Goal: Information Seeking & Learning: Learn about a topic

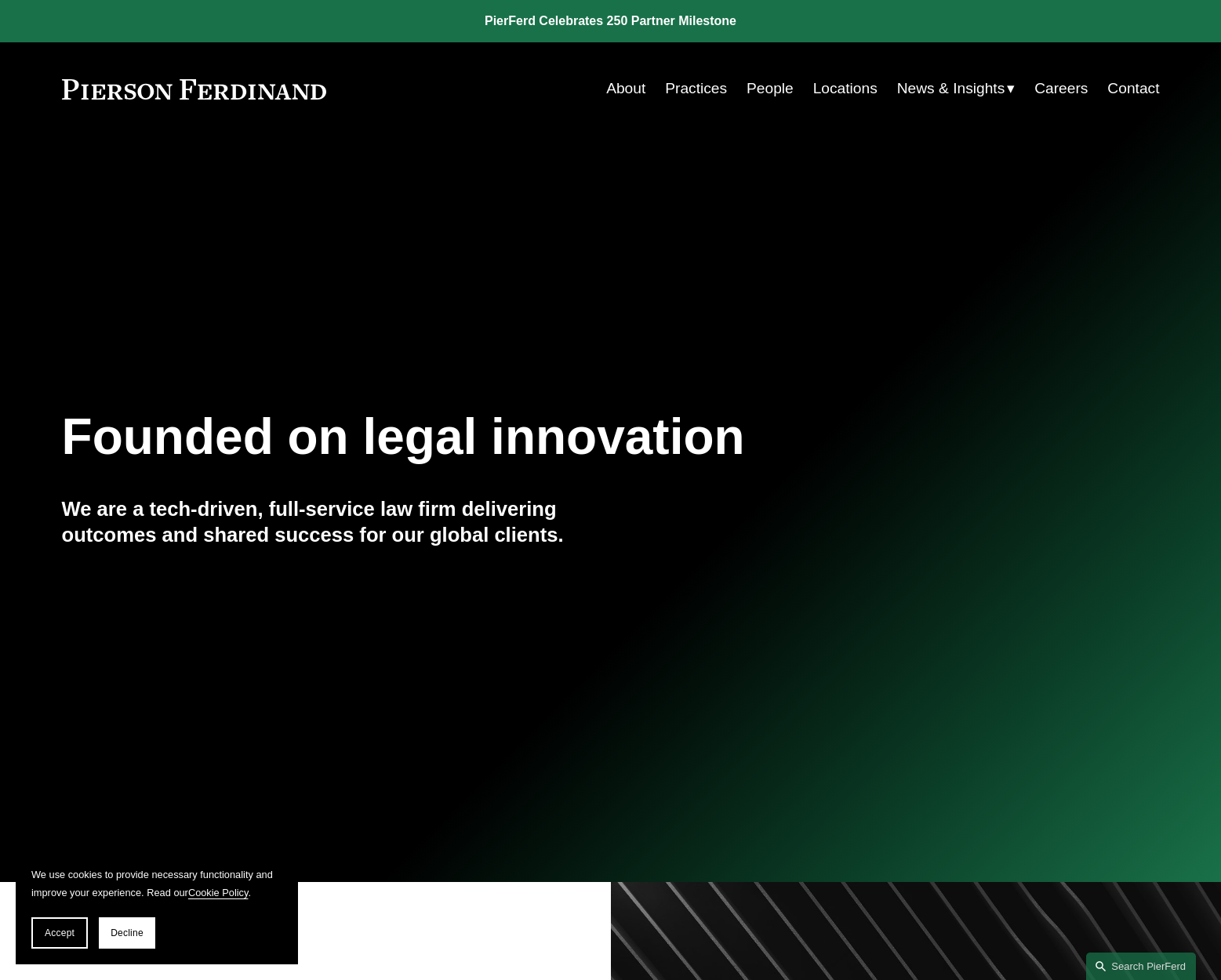
click at [140, 931] on span "Decline" at bounding box center [127, 933] width 33 height 11
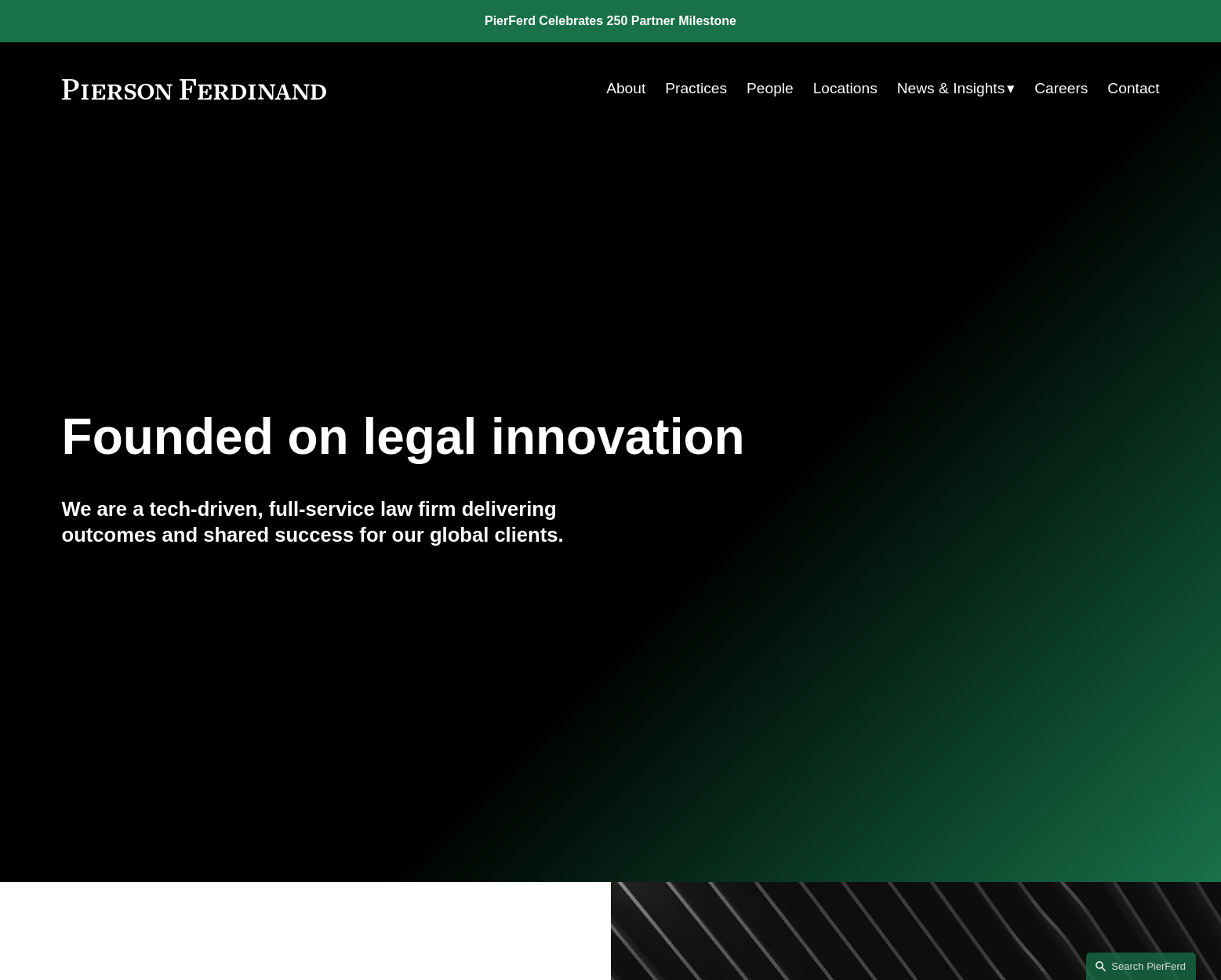
scroll to position [1, 2]
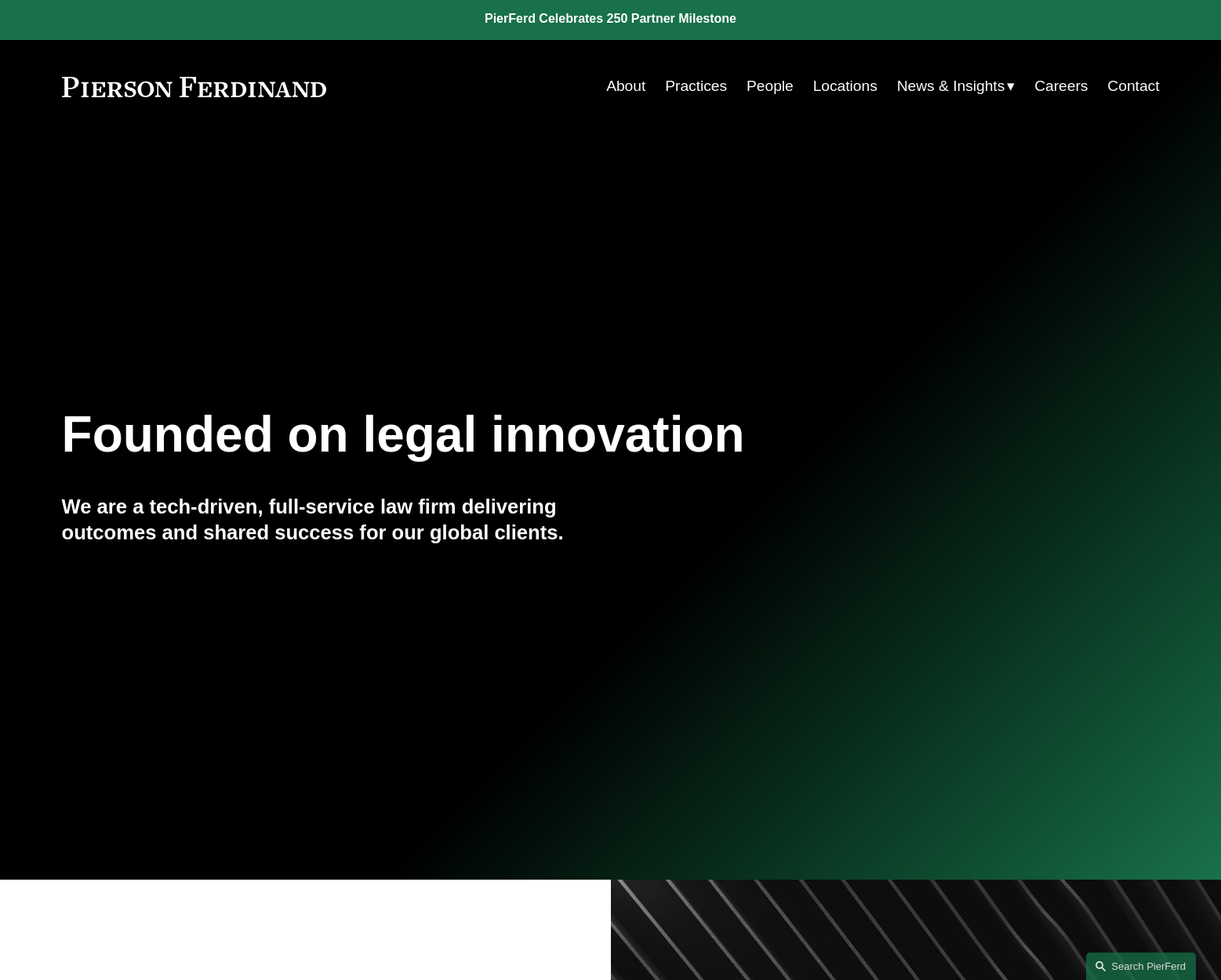
click at [981, 89] on span "News & Insights" at bounding box center [951, 87] width 108 height 28
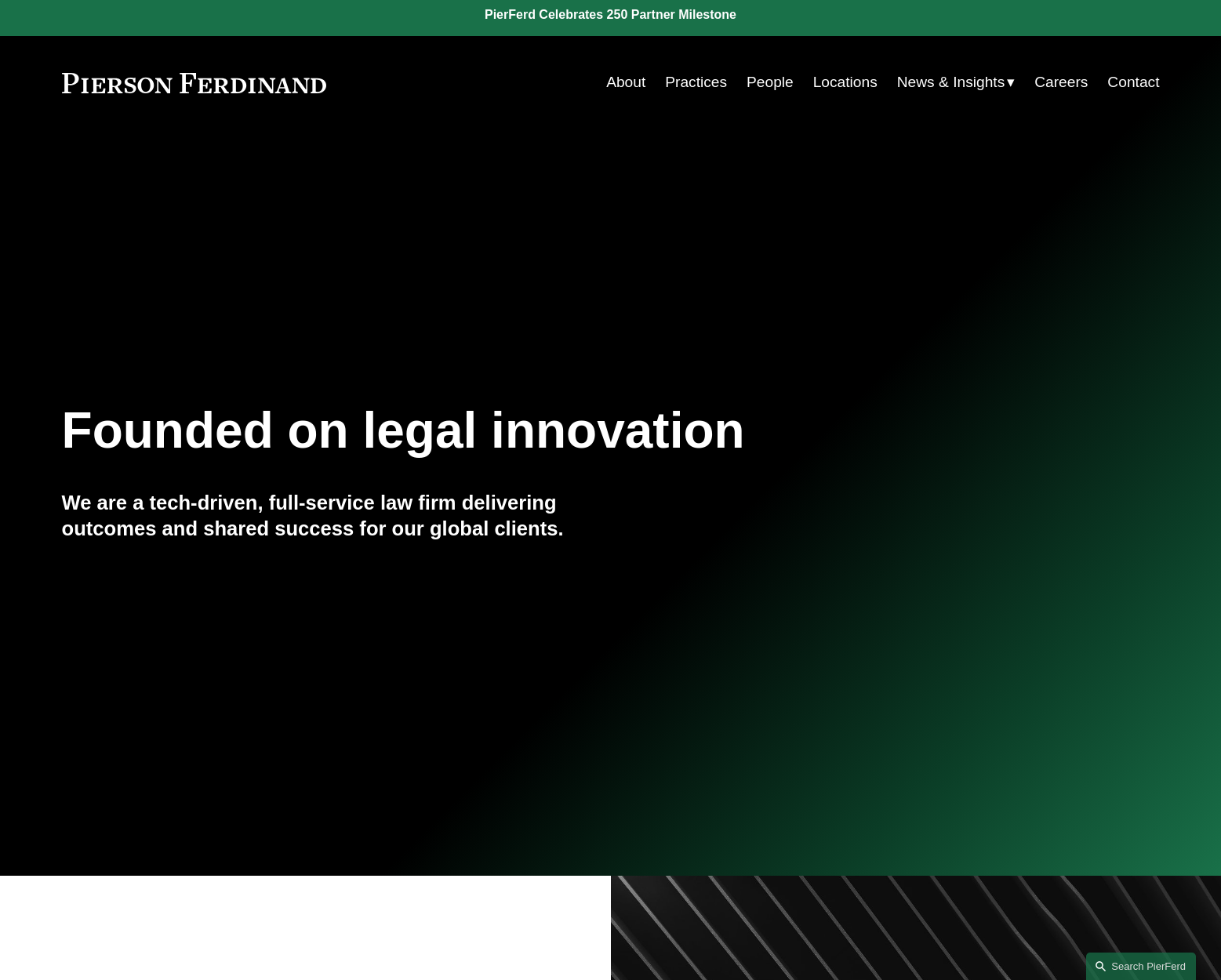
click at [0, 0] on span "News" at bounding box center [0, 0] width 0 height 0
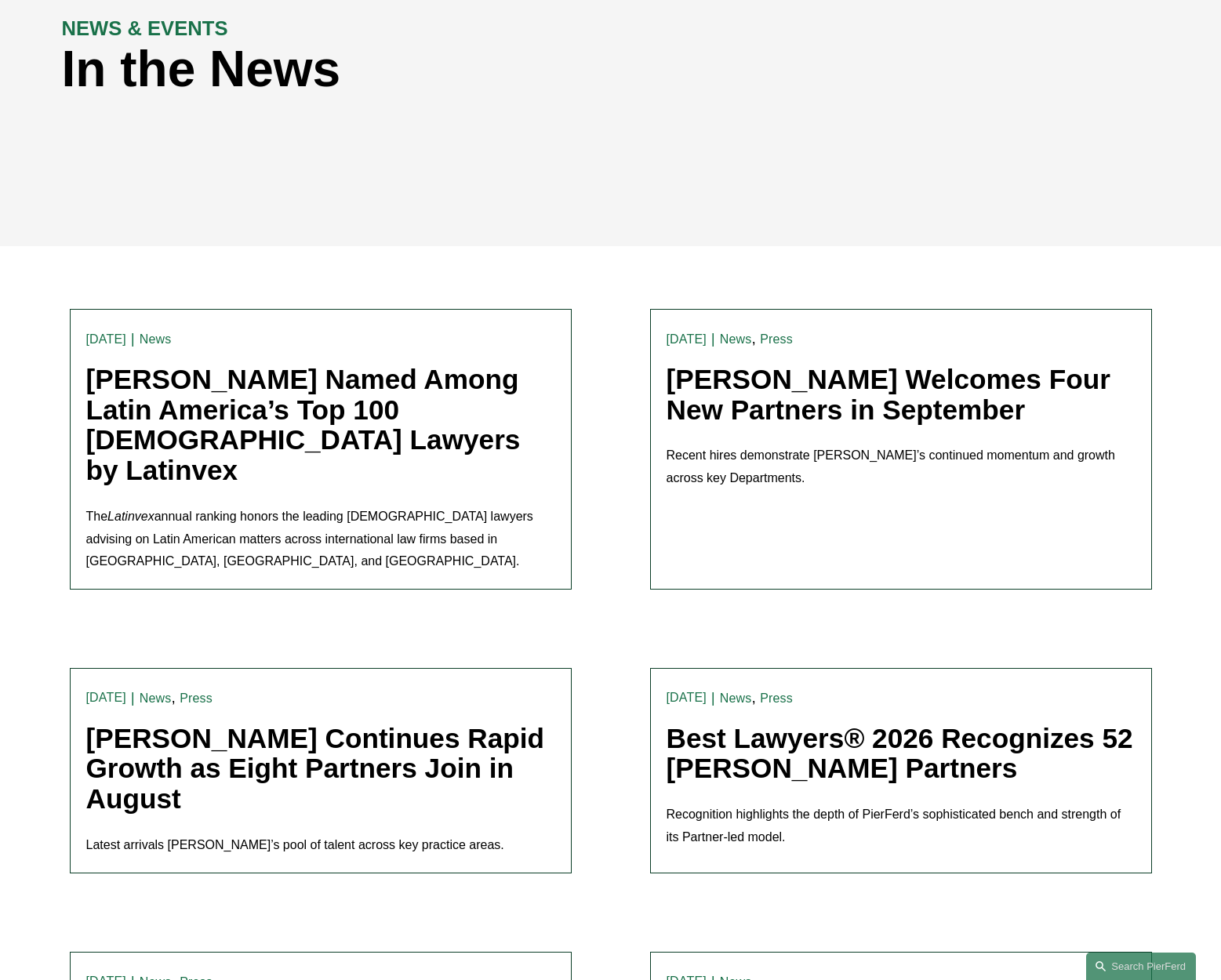
scroll to position [207, 0]
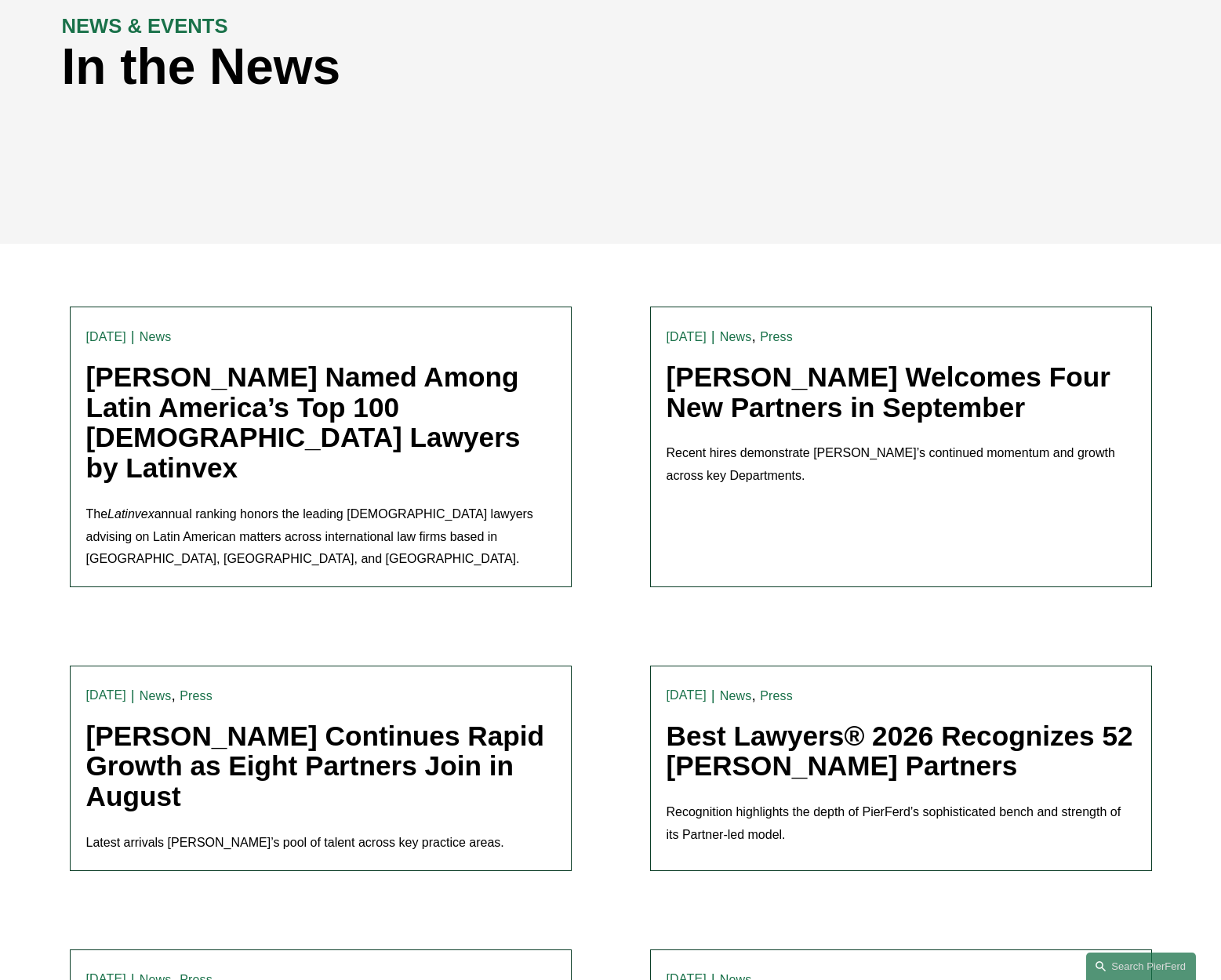
click at [786, 405] on link "Pierson Ferdinand Welcomes Four New Partners in September" at bounding box center [888, 392] width 444 height 61
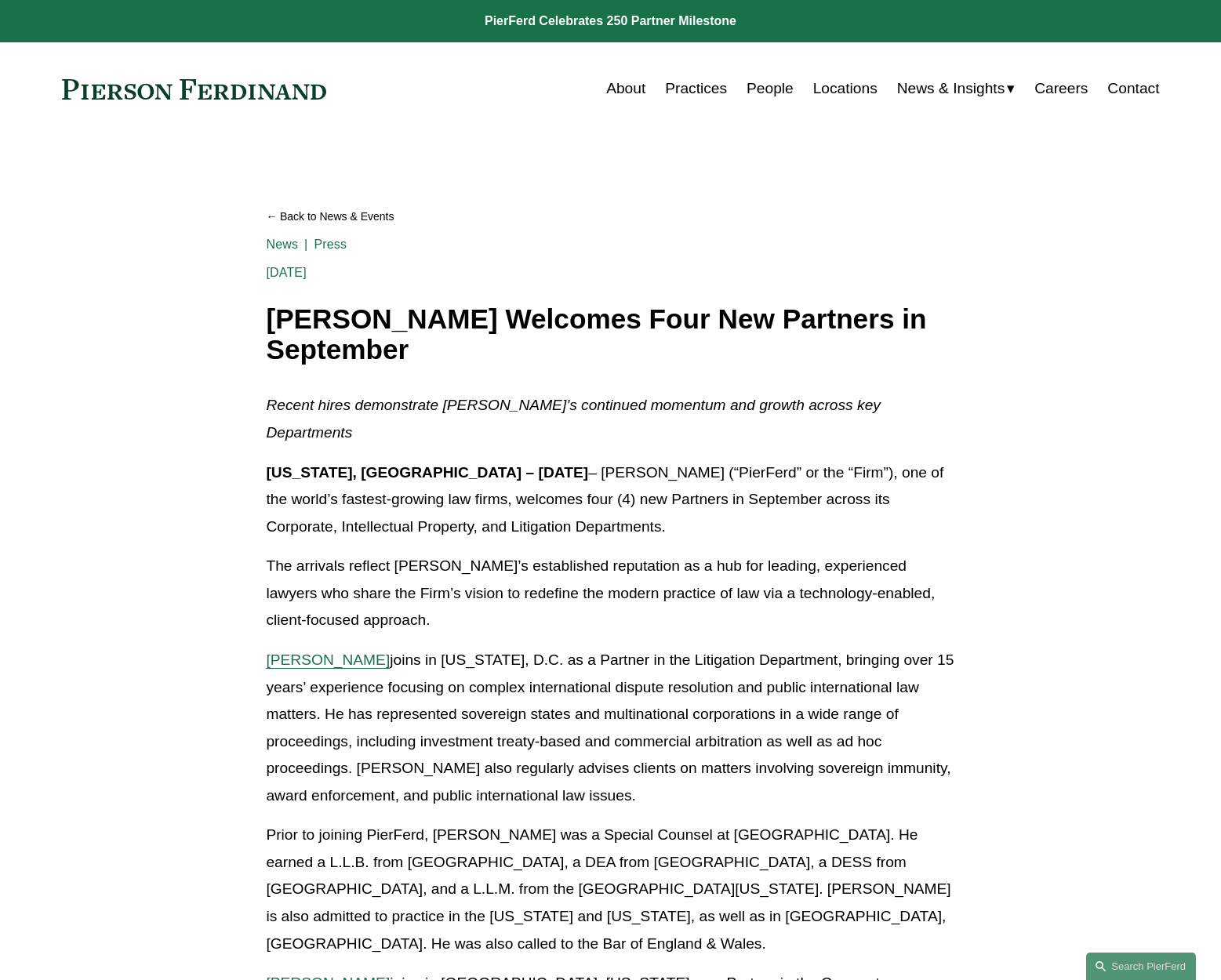
click at [1011, 85] on link "News & Insights" at bounding box center [956, 89] width 118 height 30
click at [0, 0] on span "News" at bounding box center [0, 0] width 0 height 0
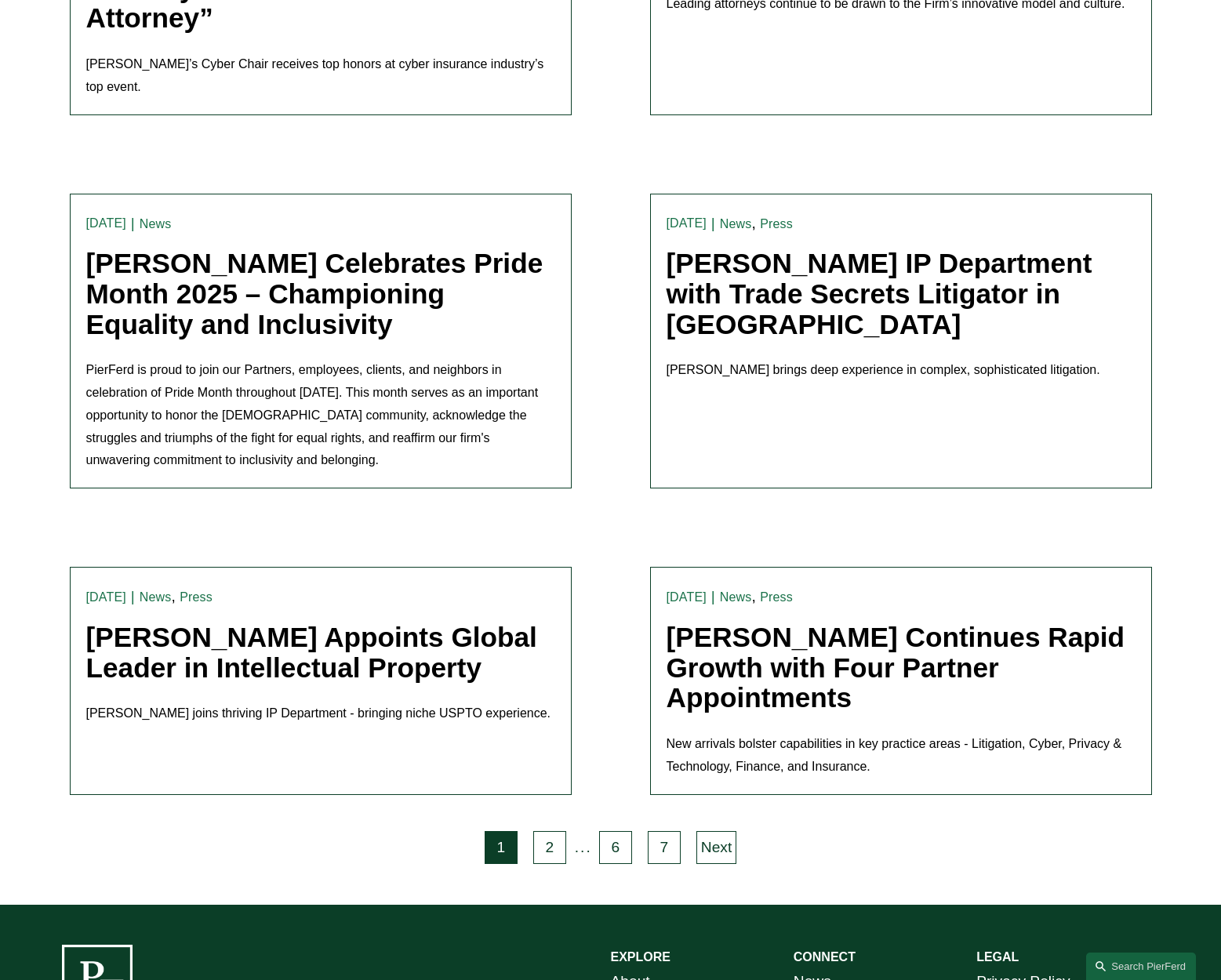
scroll to position [2907, 0]
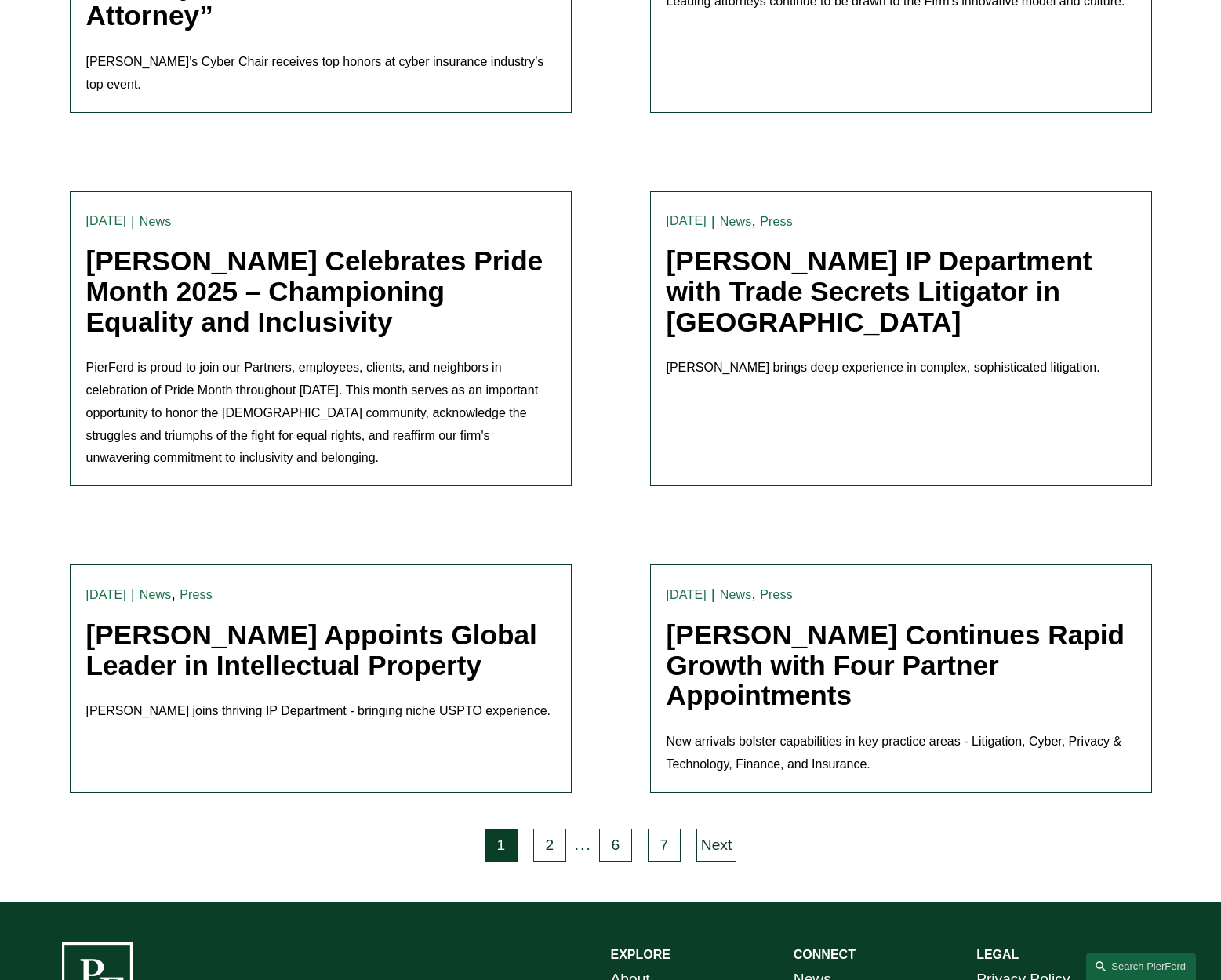
click at [734, 620] on link "Pierson Ferdinand Continues Rapid Growth with Four Partner Appointments" at bounding box center [895, 665] width 458 height 91
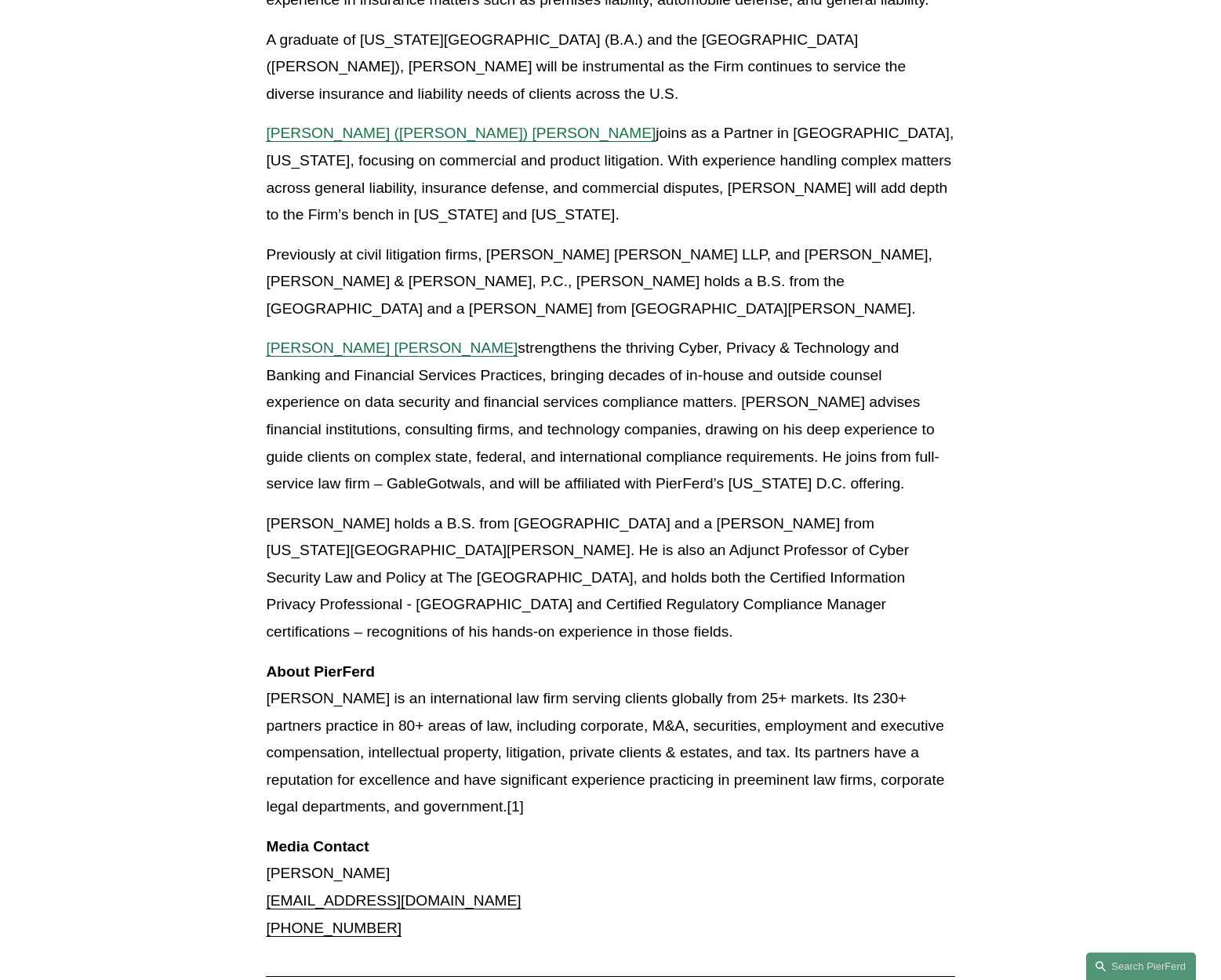
scroll to position [986, 0]
